Goal: Task Accomplishment & Management: Manage account settings

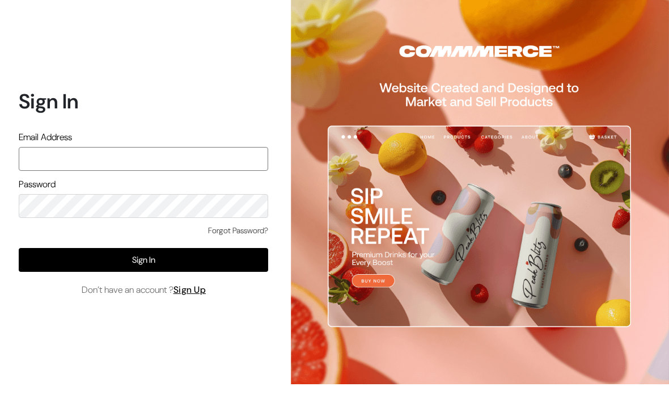
type input "pradhanisheeta@gmail.com"
click at [88, 248] on button "Sign In" at bounding box center [143, 260] width 249 height 24
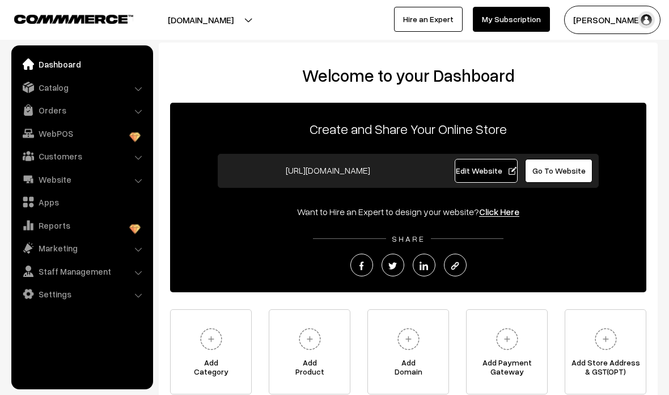
click at [44, 111] on link "Orders" at bounding box center [81, 110] width 135 height 20
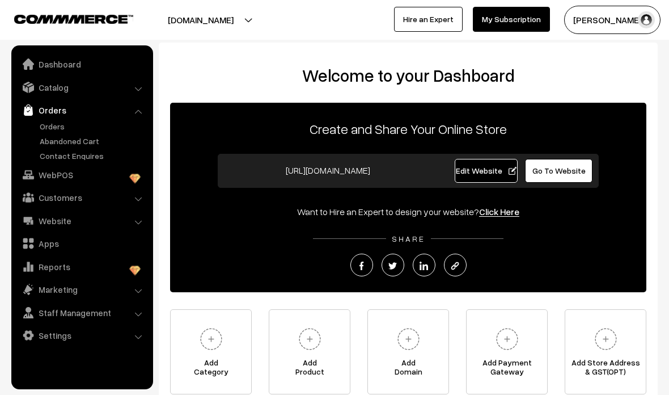
click at [45, 126] on link "Orders" at bounding box center [93, 126] width 112 height 12
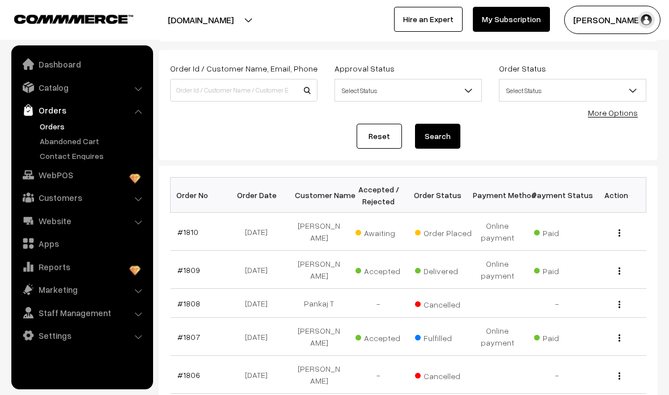
scroll to position [56, 0]
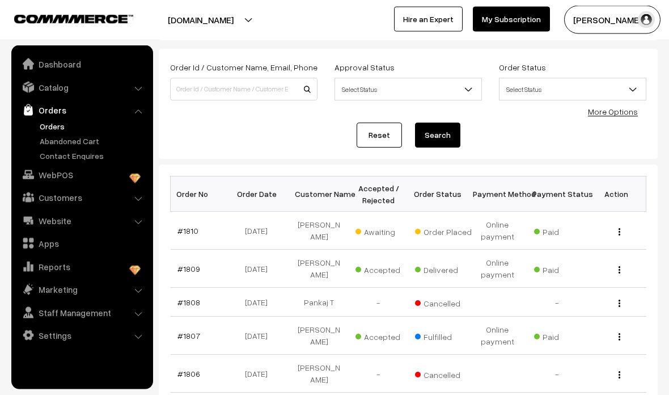
click at [186, 228] on link "#1810" at bounding box center [187, 231] width 21 height 10
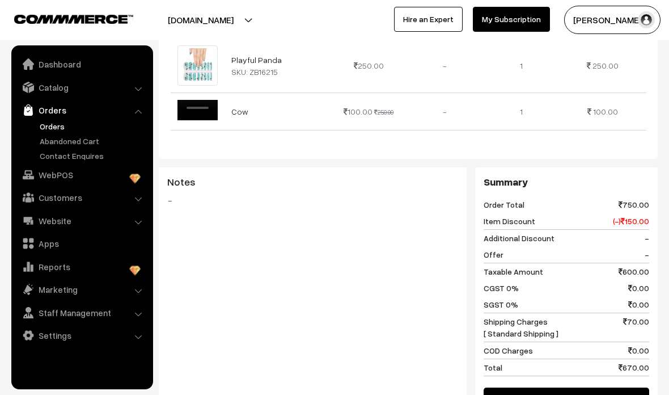
scroll to position [468, 0]
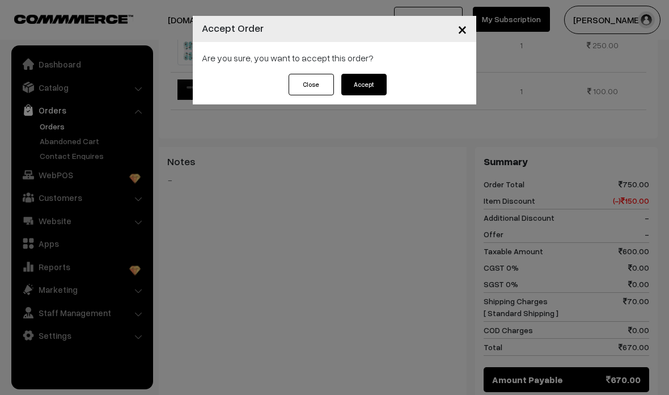
click at [374, 80] on button "Accept" at bounding box center [363, 85] width 45 height 22
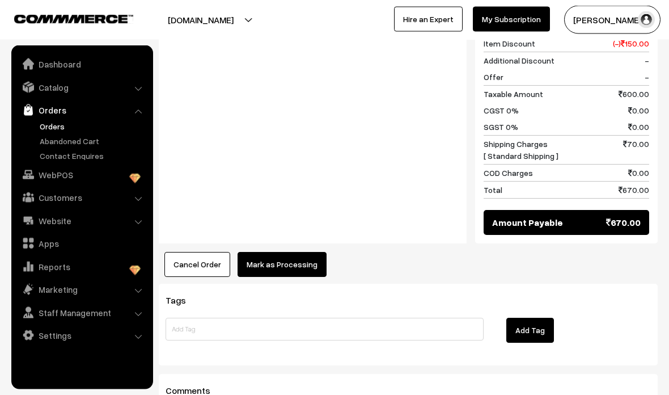
click at [314, 258] on button "Mark as Processing" at bounding box center [282, 264] width 89 height 25
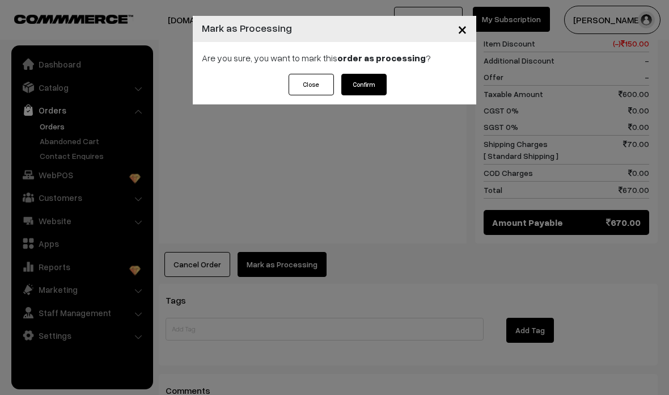
click at [375, 85] on button "Confirm" at bounding box center [363, 85] width 45 height 22
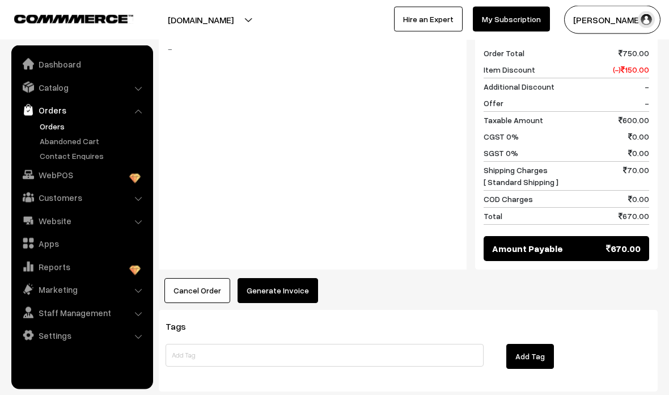
scroll to position [599, 0]
click at [299, 278] on button "Generate Invoice" at bounding box center [278, 290] width 80 height 25
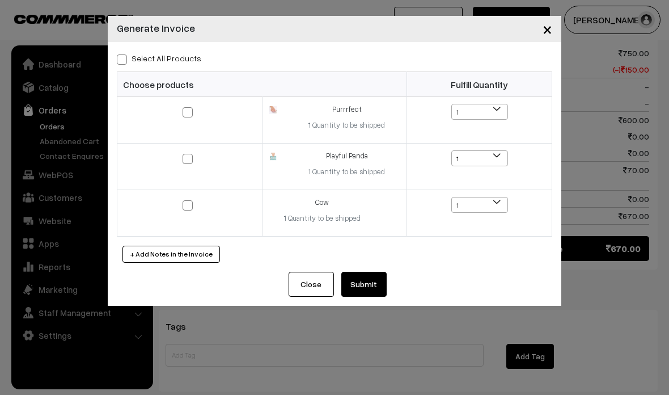
click at [124, 62] on span at bounding box center [122, 59] width 10 height 10
click at [124, 61] on input "Select All Products" at bounding box center [120, 57] width 7 height 7
checkbox input "true"
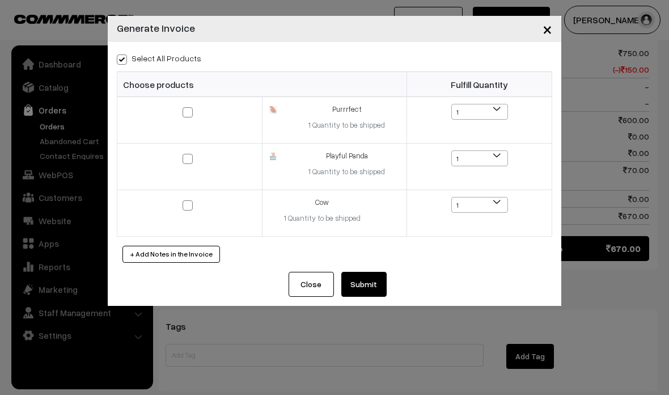
checkbox input "true"
click at [376, 281] on button "Submit" at bounding box center [363, 284] width 45 height 25
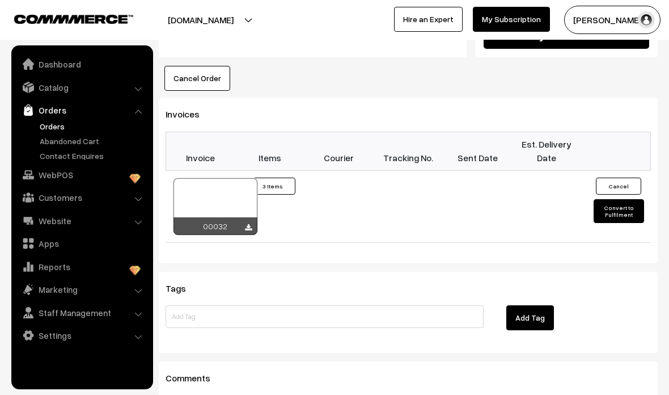
scroll to position [821, 0]
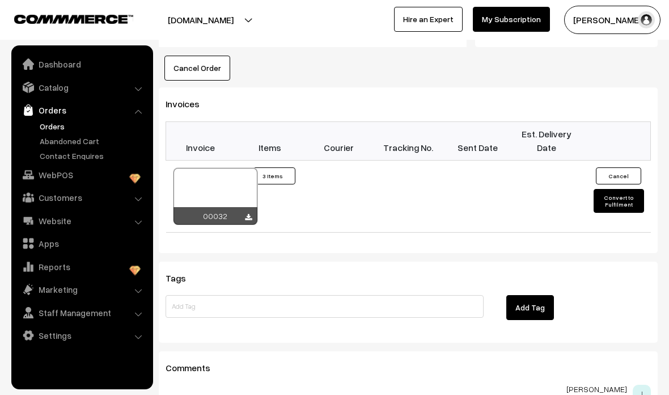
click at [211, 168] on div at bounding box center [215, 196] width 84 height 57
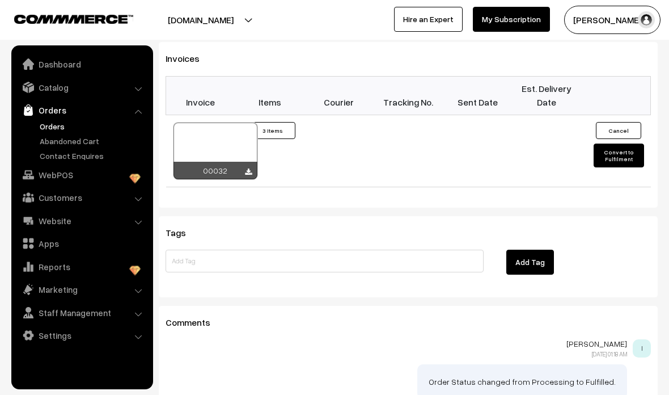
click at [628, 143] on button "Convert to Fulfilment" at bounding box center [618, 155] width 50 height 24
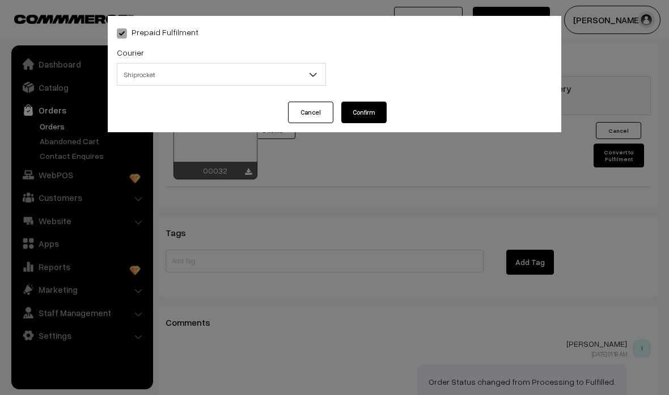
click at [298, 86] on span "Shiprocket" at bounding box center [221, 74] width 209 height 23
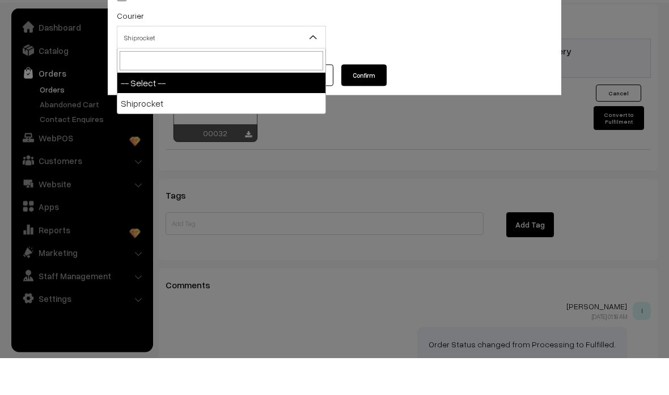
select select "1"
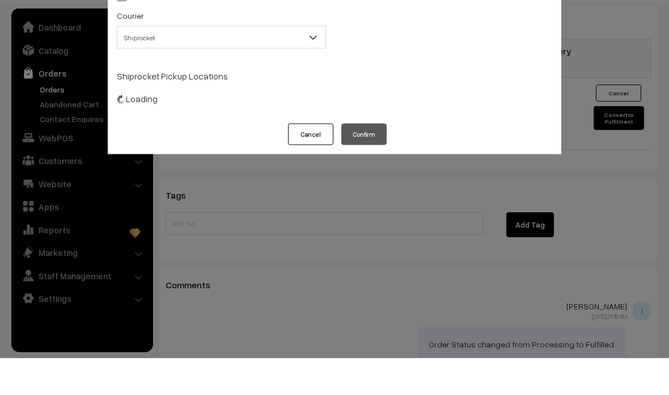
scroll to position [904, 0]
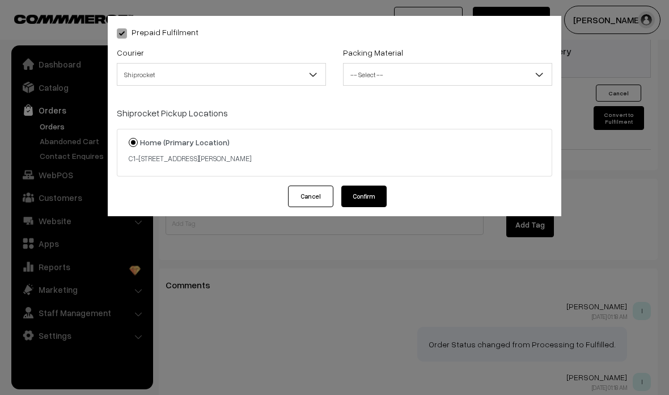
click at [431, 79] on span "-- Select --" at bounding box center [448, 75] width 208 height 20
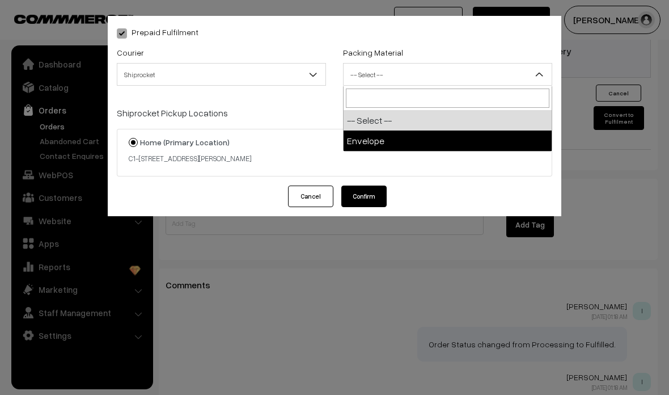
select select "1"
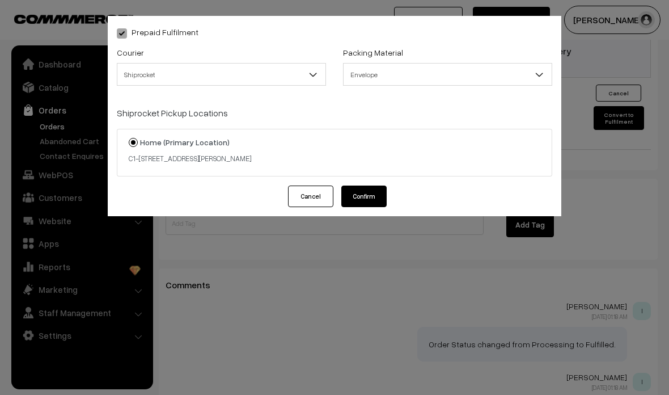
click at [376, 202] on button "Confirm" at bounding box center [363, 196] width 45 height 22
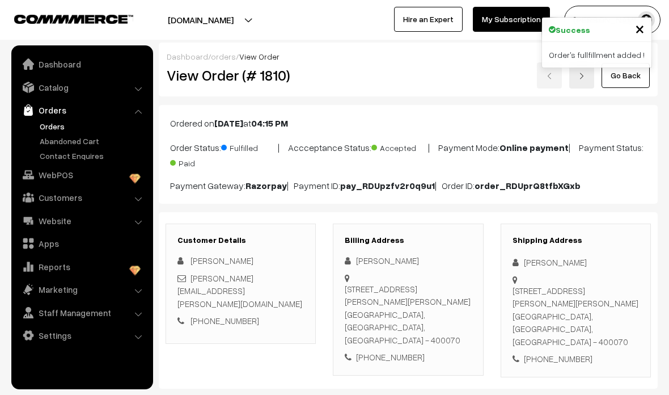
scroll to position [904, 0]
